Goal: Task Accomplishment & Management: Manage account settings

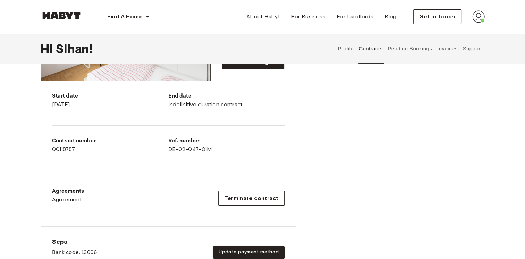
scroll to position [174, 0]
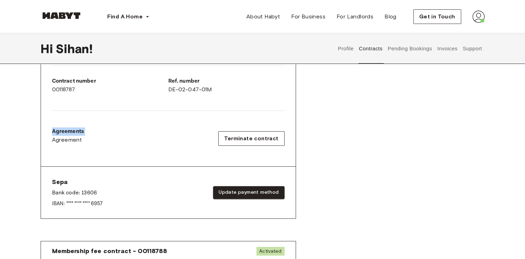
drag, startPoint x: 51, startPoint y: 130, endPoint x: 314, endPoint y: 145, distance: 263.4
click at [314, 145] on div "Rent contract - 00118787 Activated ▲ ▲ Your Stay MUNICH , Nymphenburg Birkerstr…" at bounding box center [263, 74] width 445 height 324
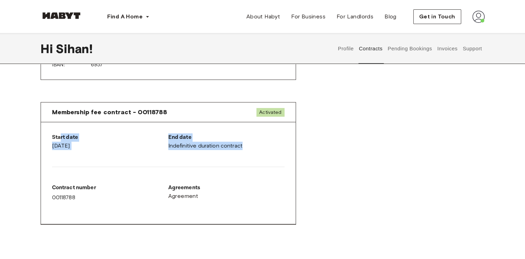
drag, startPoint x: 59, startPoint y: 135, endPoint x: 278, endPoint y: 145, distance: 219.4
click at [277, 145] on div "Start date September 2nd, 2025 End date Indefinitive duration contract Contract…" at bounding box center [168, 173] width 255 height 102
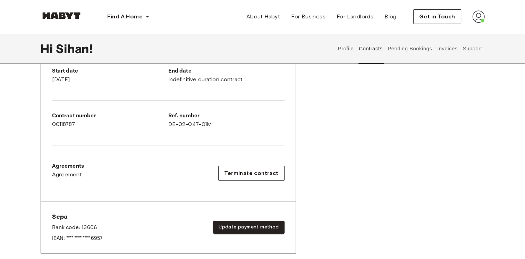
scroll to position [0, 0]
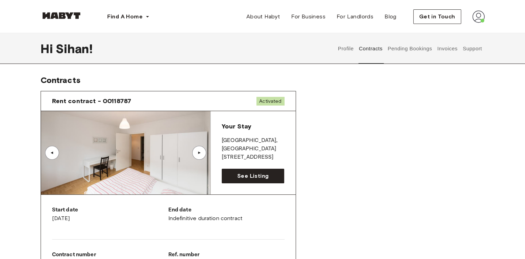
click at [404, 49] on button "Pending Bookings" at bounding box center [410, 48] width 46 height 31
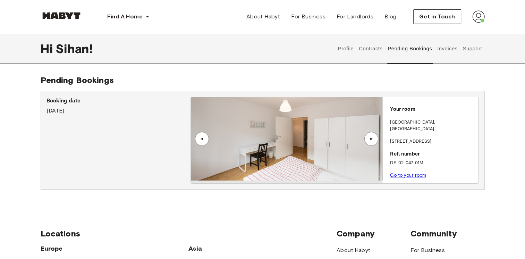
click at [445, 49] on button "Invoices" at bounding box center [448, 48] width 22 height 31
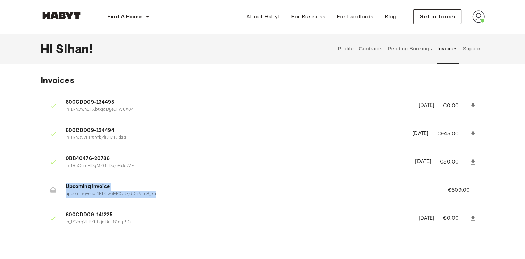
drag, startPoint x: 157, startPoint y: 193, endPoint x: 61, endPoint y: 183, distance: 96.0
click at [61, 183] on li "Upcoming Invoice upcoming+sub_1RhCwnEPXbtkjdDy7amSjjxa €609.00" at bounding box center [263, 190] width 445 height 24
drag, startPoint x: 447, startPoint y: 190, endPoint x: 479, endPoint y: 192, distance: 32.4
click at [479, 192] on li "Upcoming Invoice upcoming+sub_1RhCwnEPXbtkjdDy7amSjjxa €609.00" at bounding box center [263, 190] width 445 height 24
click at [480, 191] on li "Upcoming Invoice upcoming+sub_1RhCwnEPXbtkjdDy7amSjjxa €609.00" at bounding box center [263, 190] width 445 height 24
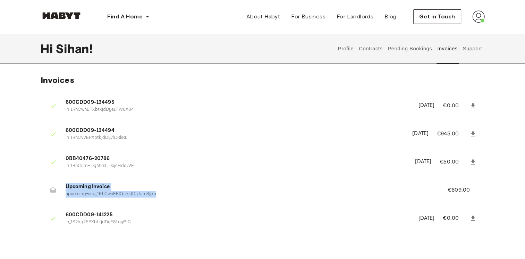
drag, startPoint x: 157, startPoint y: 196, endPoint x: 61, endPoint y: 184, distance: 96.6
click at [61, 184] on li "Upcoming Invoice upcoming+sub_1RhCwnEPXbtkjdDy7amSjjxa €609.00" at bounding box center [263, 190] width 445 height 24
click at [50, 190] on icon at bounding box center [53, 190] width 6 height 6
click at [411, 49] on button "Pending Bookings" at bounding box center [410, 48] width 46 height 31
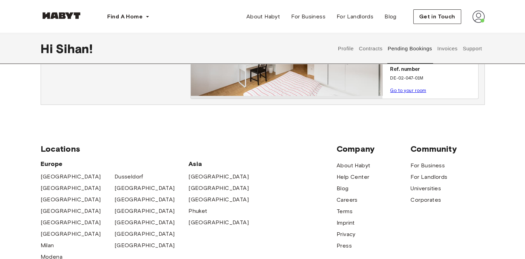
scroll to position [35, 0]
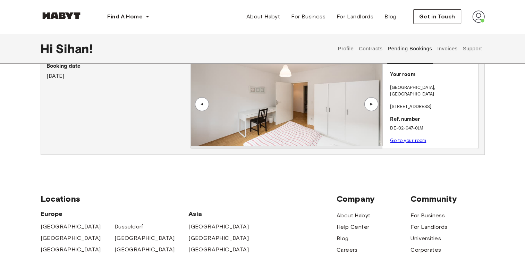
click at [369, 52] on button "Contracts" at bounding box center [370, 48] width 25 height 31
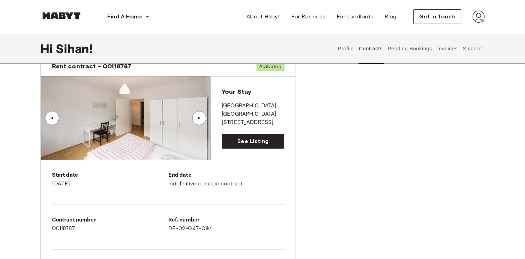
click at [347, 51] on button "Profile" at bounding box center [346, 48] width 18 height 31
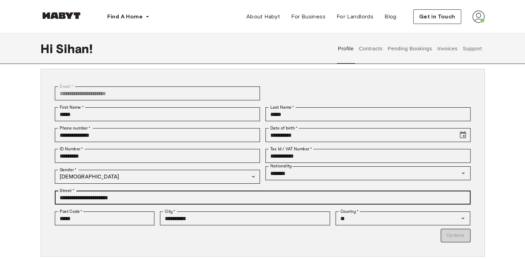
scroll to position [174, 0]
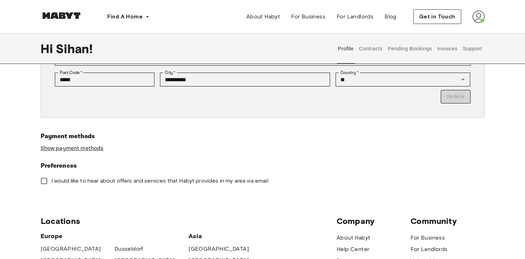
click at [88, 148] on link "Show payment methods" at bounding box center [72, 148] width 63 height 7
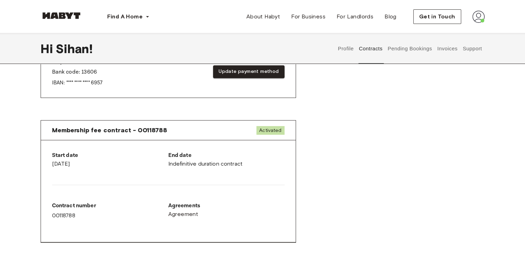
scroll to position [278, 0]
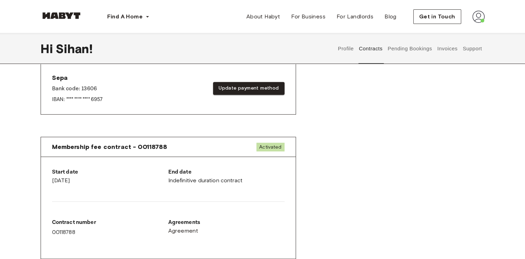
drag, startPoint x: 165, startPoint y: 179, endPoint x: 243, endPoint y: 180, distance: 77.5
click at [243, 180] on div "Start date September 2nd, 2025 End date Indefinitive duration contract Contract…" at bounding box center [168, 208] width 255 height 102
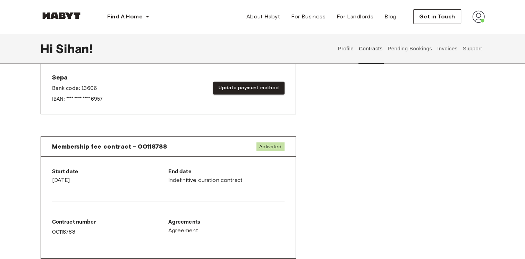
scroll to position [174, 0]
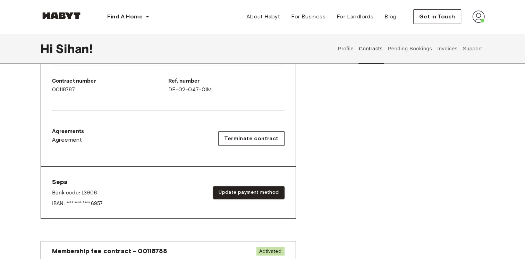
click at [392, 53] on button "Pending Bookings" at bounding box center [410, 48] width 46 height 31
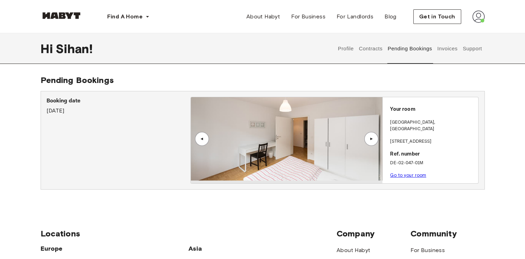
click at [370, 53] on button "Contracts" at bounding box center [370, 48] width 25 height 31
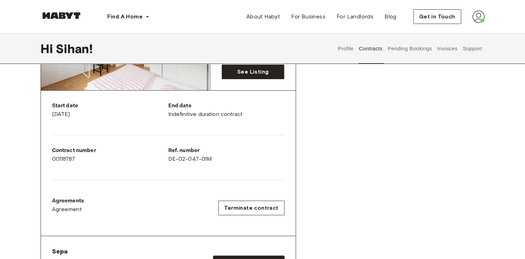
scroll to position [35, 0]
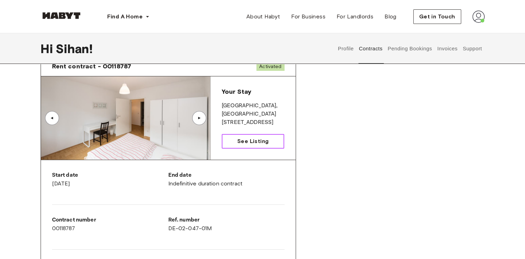
drag, startPoint x: 247, startPoint y: 145, endPoint x: 253, endPoint y: 147, distance: 6.4
click at [247, 145] on span "See Listing" at bounding box center [253, 141] width 31 height 8
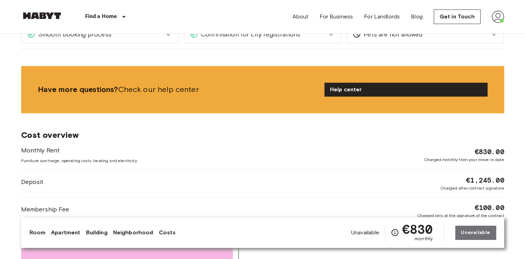
scroll to position [660, 0]
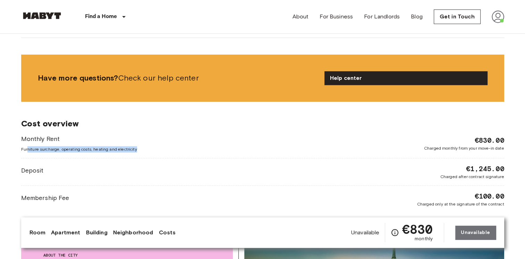
drag, startPoint x: 27, startPoint y: 148, endPoint x: 164, endPoint y: 148, distance: 136.8
click at [164, 148] on div "Monthly Rent Furniture surcharge, operating costs, heating and electricity €830…" at bounding box center [262, 143] width 483 height 18
click at [165, 148] on div "Monthly Rent Furniture surcharge, operating costs, heating and electricity €830…" at bounding box center [262, 143] width 483 height 18
drag, startPoint x: 119, startPoint y: 149, endPoint x: 33, endPoint y: 150, distance: 86.1
click at [33, 151] on div "Monthly Rent Furniture surcharge, operating costs, heating and electricity €830…" at bounding box center [262, 143] width 483 height 18
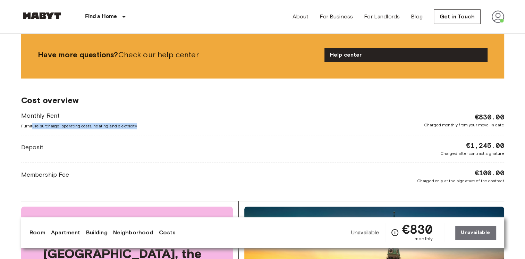
scroll to position [695, 0]
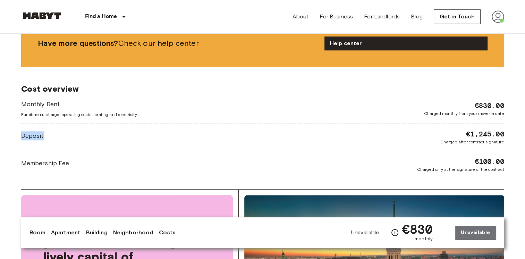
drag, startPoint x: 20, startPoint y: 133, endPoint x: 72, endPoint y: 138, distance: 52.4
click at [65, 134] on div "[GEOGRAPHIC_DATA] [GEOGRAPHIC_DATA] [GEOGRAPHIC_DATA] Private room Private room…" at bounding box center [263, 81] width 500 height 1484
click at [117, 161] on div "Membership Fee €100.00 Charged only at the signature of the contract" at bounding box center [262, 165] width 483 height 16
drag, startPoint x: 20, startPoint y: 163, endPoint x: 111, endPoint y: 161, distance: 91.4
click at [98, 161] on div "[GEOGRAPHIC_DATA] [GEOGRAPHIC_DATA] [GEOGRAPHIC_DATA] Private room Private room…" at bounding box center [263, 81] width 500 height 1484
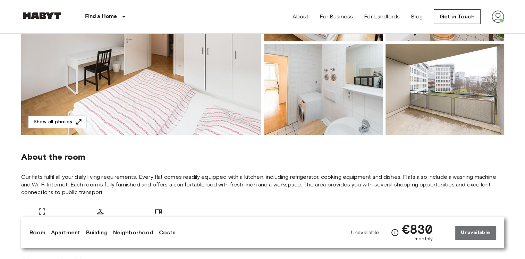
scroll to position [139, 0]
click at [423, 18] on link "Blog" at bounding box center [417, 17] width 12 height 8
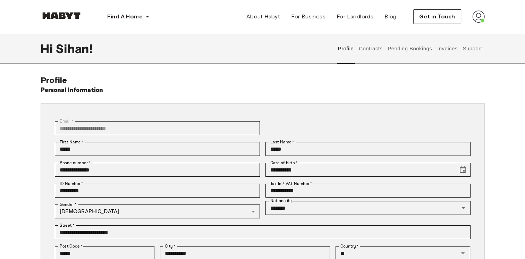
click at [371, 55] on button "Contracts" at bounding box center [370, 48] width 25 height 31
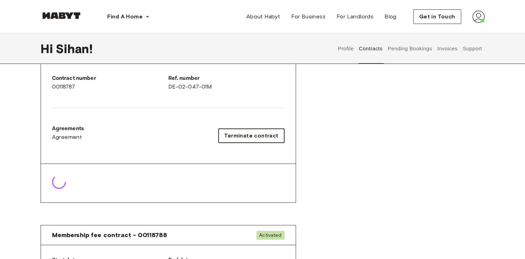
scroll to position [208, 0]
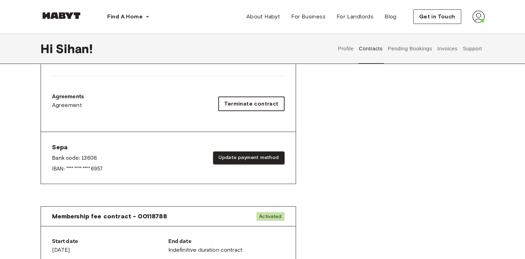
drag, startPoint x: 214, startPoint y: 102, endPoint x: 271, endPoint y: 104, distance: 57.0
click at [271, 105] on div "Agreements Agreement Terminate contract" at bounding box center [168, 104] width 233 height 22
click at [271, 104] on span "Terminate contract" at bounding box center [251, 104] width 54 height 8
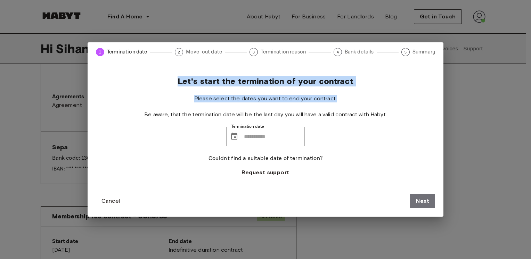
drag, startPoint x: 174, startPoint y: 81, endPoint x: 339, endPoint y: 102, distance: 166.0
click at [340, 102] on div "Let's start the termination of your contract Please select the dates you want t…" at bounding box center [265, 132] width 339 height 112
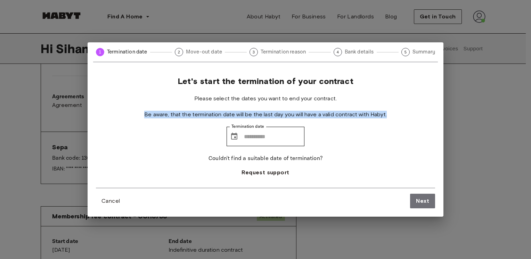
drag, startPoint x: 159, startPoint y: 114, endPoint x: 390, endPoint y: 119, distance: 231.4
click at [390, 119] on div "Let's start the termination of your contract Please select the dates you want t…" at bounding box center [265, 132] width 339 height 112
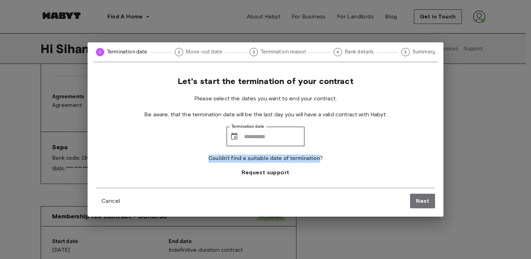
drag, startPoint x: 210, startPoint y: 159, endPoint x: 331, endPoint y: 160, distance: 120.5
click at [323, 161] on div "Let's start the termination of your contract Please select the dates you want t…" at bounding box center [265, 132] width 339 height 112
click at [343, 160] on div "Let's start the termination of your contract Please select the dates you want t…" at bounding box center [265, 132] width 339 height 112
click at [194, 53] on span "Move-out date" at bounding box center [204, 51] width 36 height 7
click at [483, 122] on div "1 Termination date 2 Move-out date 3 Termination reason 4 Bank details 5 Summar…" at bounding box center [265, 129] width 531 height 259
